Goal: Information Seeking & Learning: Learn about a topic

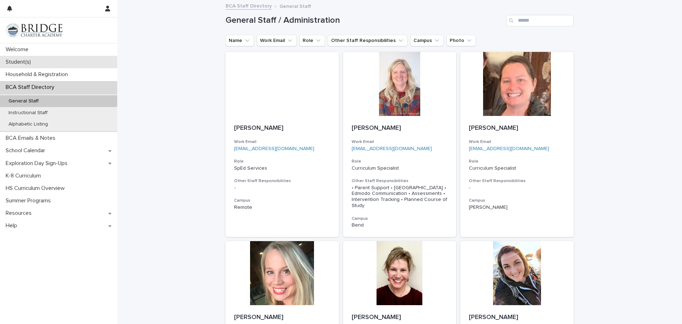
click at [18, 61] on p "Student(s)" at bounding box center [20, 62] width 34 height 7
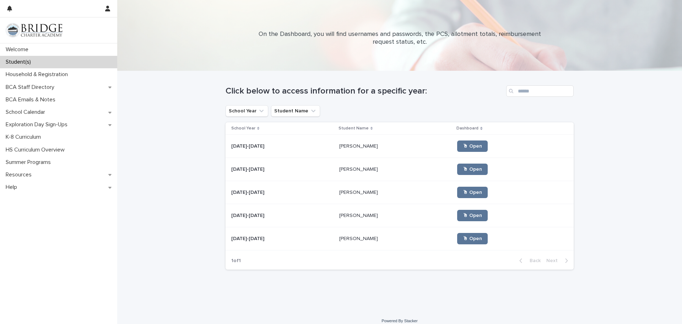
click at [337, 147] on td "[PERSON_NAME] [PERSON_NAME]" at bounding box center [396, 146] width 118 height 23
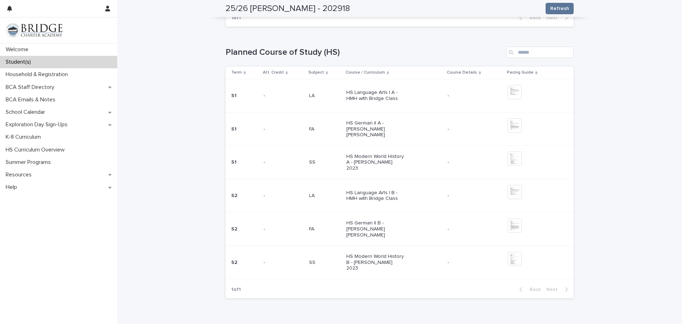
scroll to position [1051, 0]
click at [517, 98] on img at bounding box center [515, 91] width 14 height 14
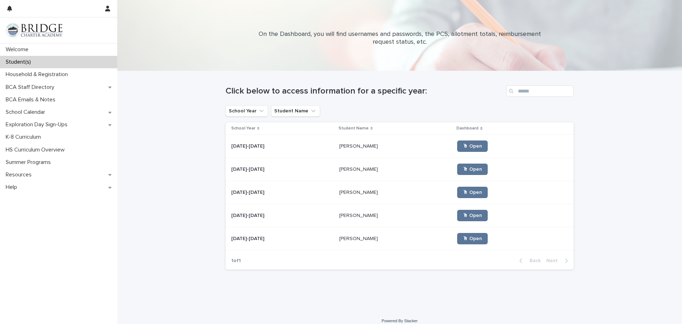
click at [347, 214] on p "[PERSON_NAME]" at bounding box center [359, 214] width 40 height 7
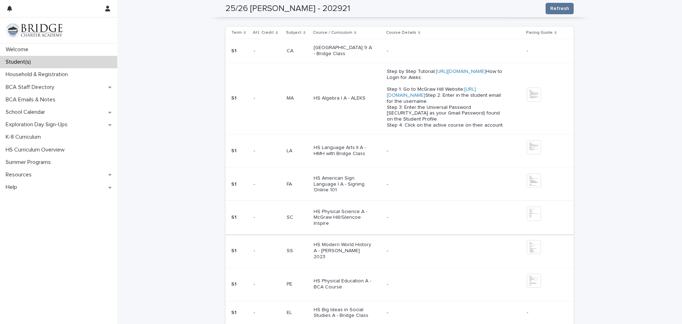
scroll to position [301, 0]
click at [345, 156] on div "HS Language Arts II A - HMH with Bridge Class" at bounding box center [343, 151] width 59 height 14
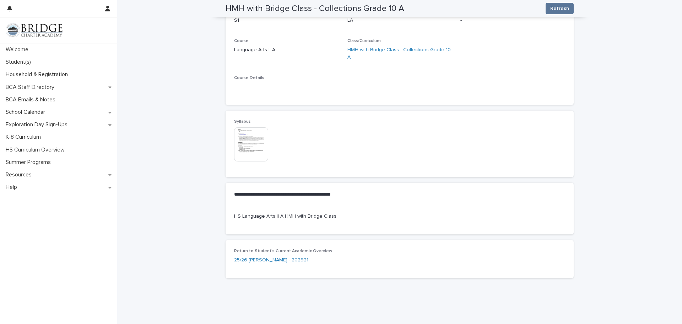
scroll to position [33, 0]
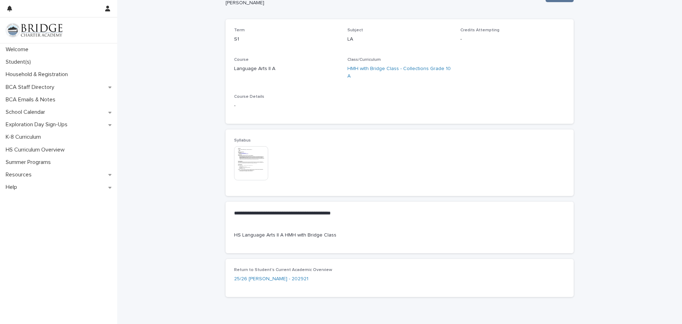
click at [257, 149] on img at bounding box center [251, 163] width 34 height 34
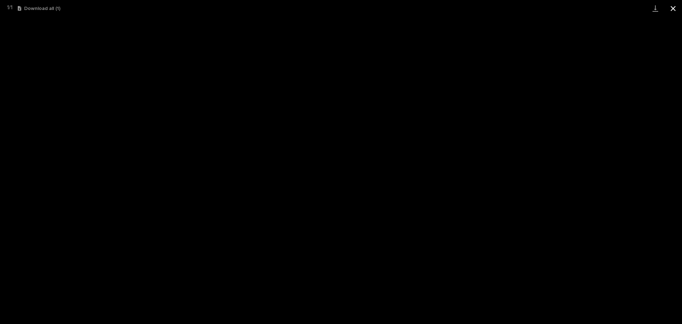
click at [673, 6] on button "Close gallery" at bounding box center [674, 8] width 18 height 17
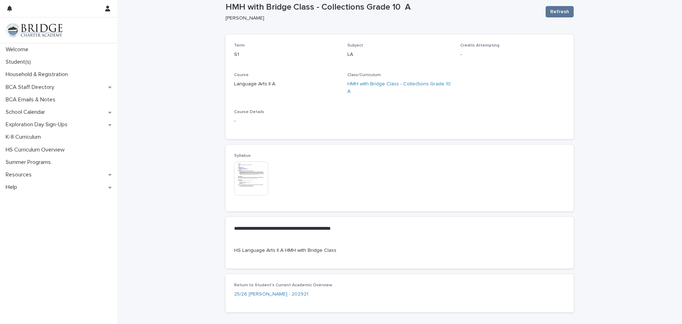
scroll to position [0, 0]
